Goal: Check status: Check status

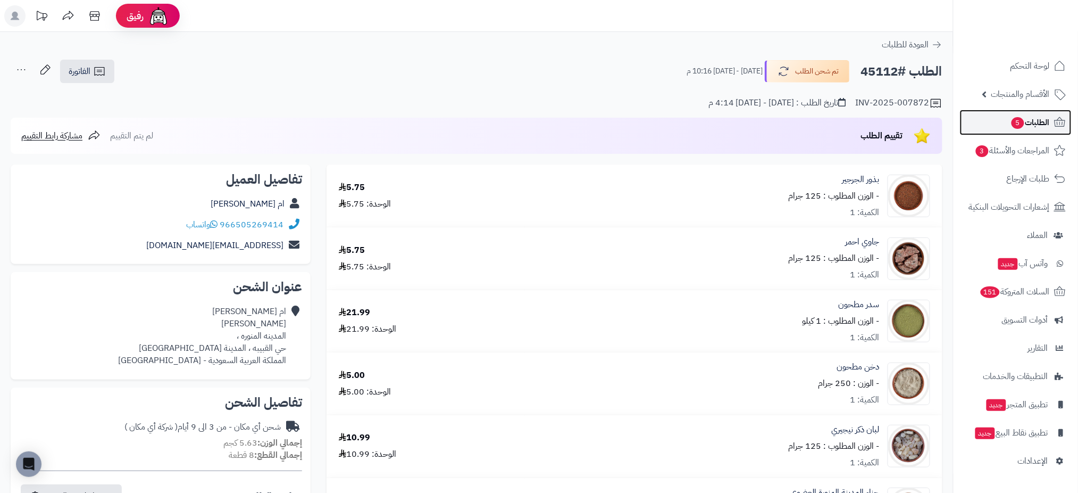
click at [1037, 117] on span "الطلبات 5" at bounding box center [1030, 122] width 39 height 15
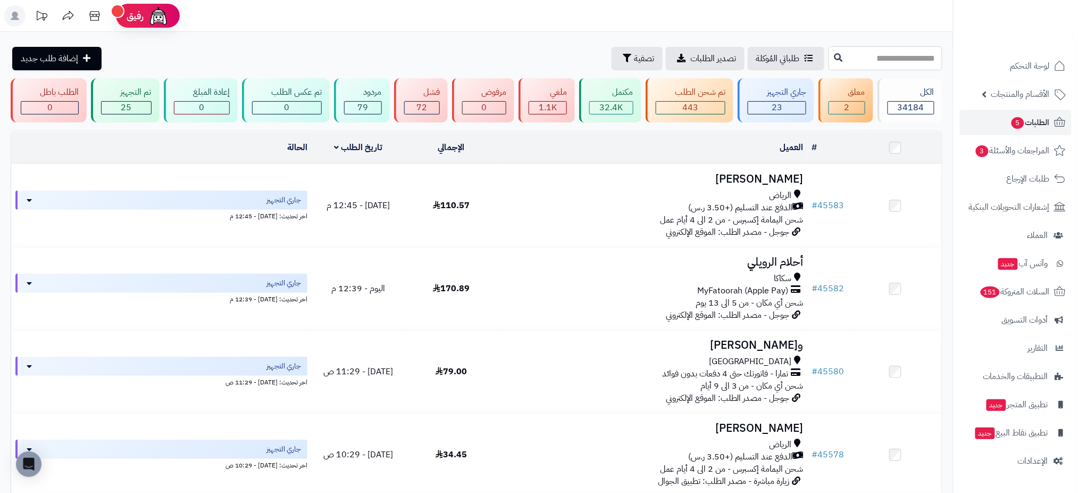
drag, startPoint x: 0, startPoint y: 0, endPoint x: 875, endPoint y: 52, distance: 876.2
click at [875, 52] on input "text" at bounding box center [886, 58] width 114 height 24
type input "*****"
click at [831, 57] on button at bounding box center [839, 57] width 16 height 20
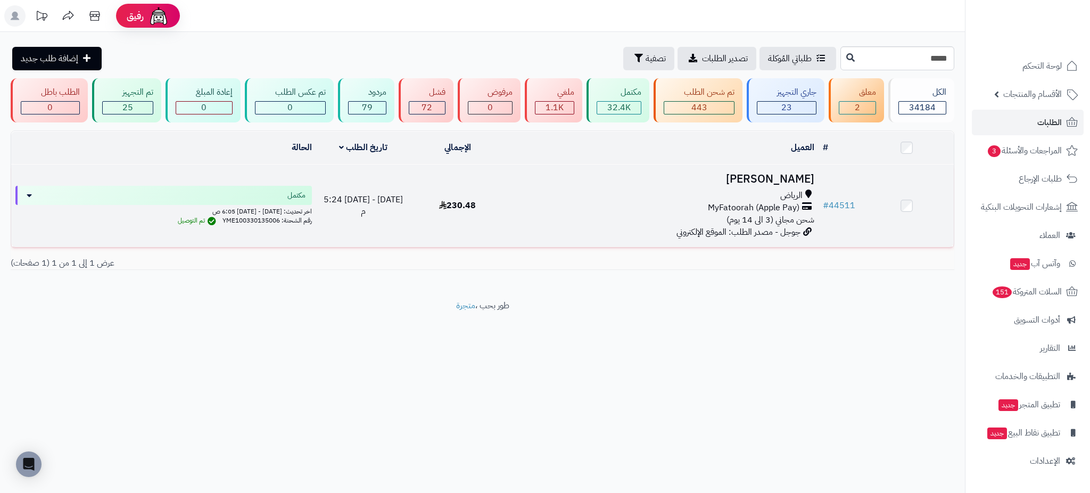
click at [759, 177] on h3 "[PERSON_NAME]" at bounding box center [661, 179] width 305 height 12
